Goal: Find contact information: Find contact information

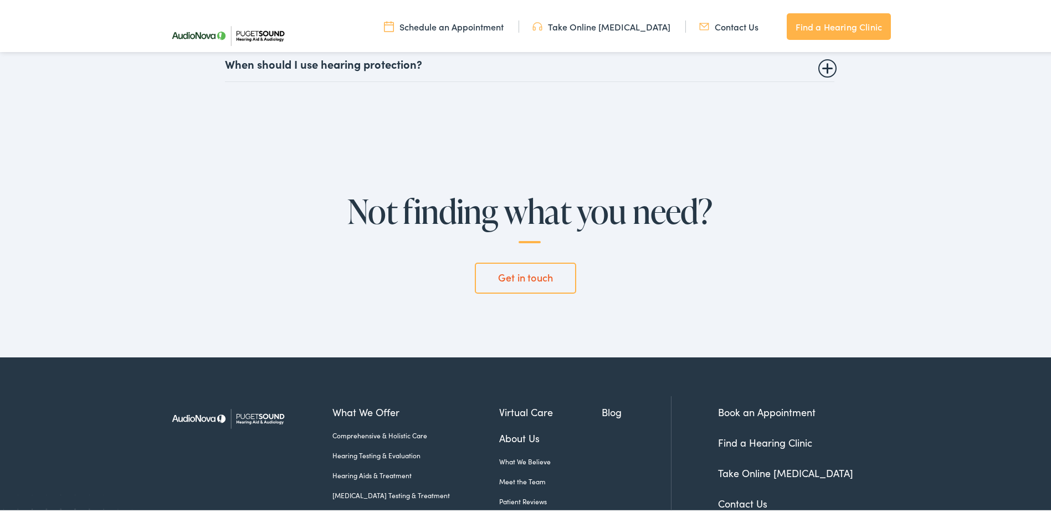
scroll to position [2938, 0]
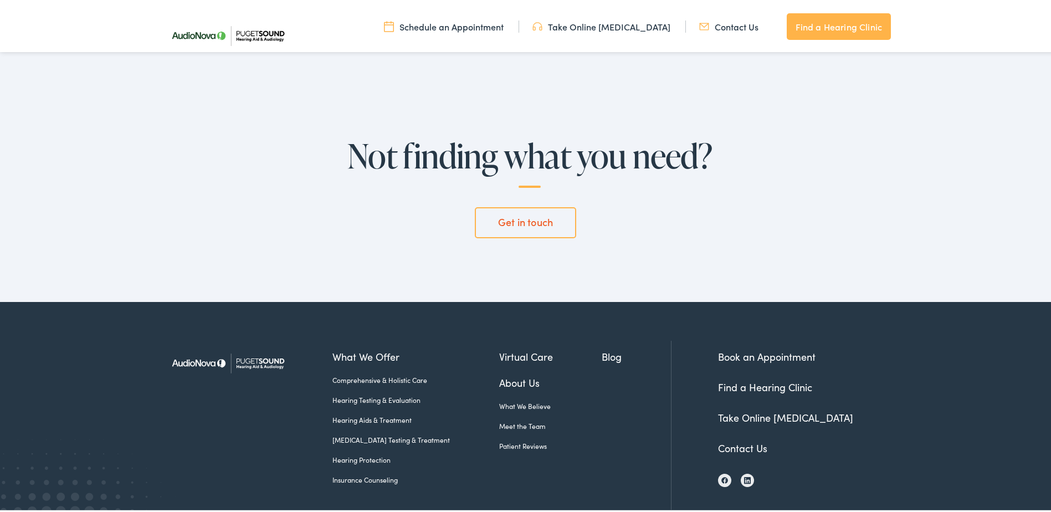
click at [732, 450] on link "Contact Us" at bounding box center [742, 446] width 49 height 14
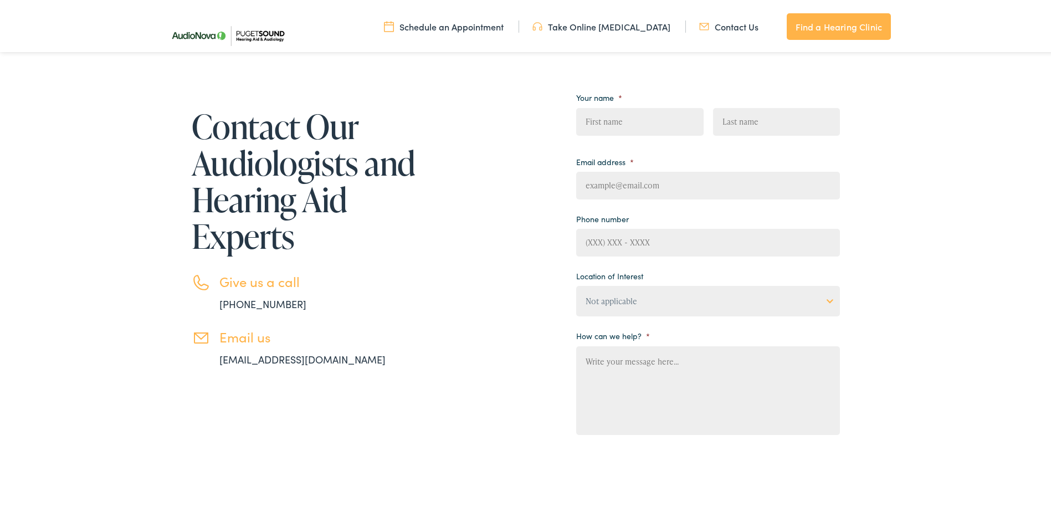
scroll to position [166, 0]
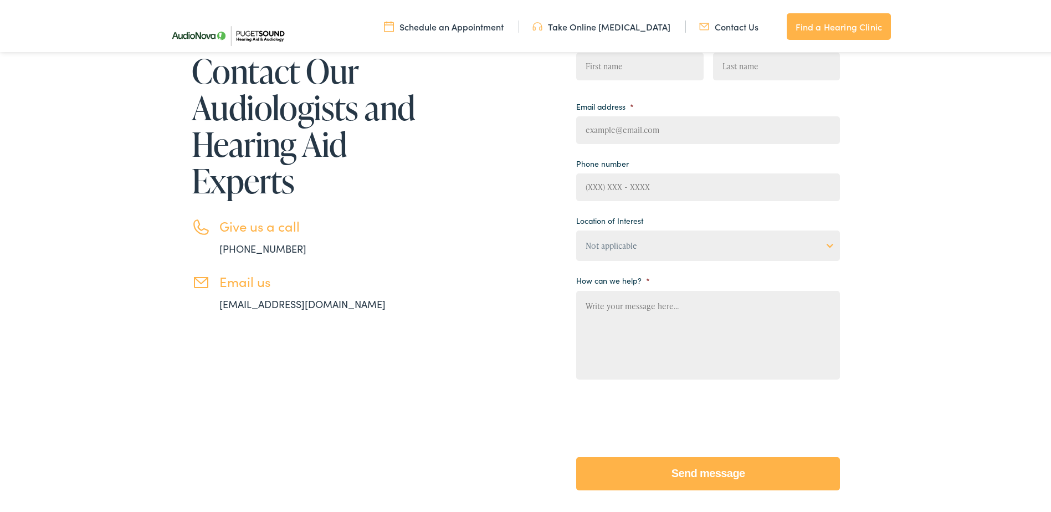
click at [741, 24] on link "Contact Us" at bounding box center [729, 24] width 59 height 12
